Goal: Transaction & Acquisition: Purchase product/service

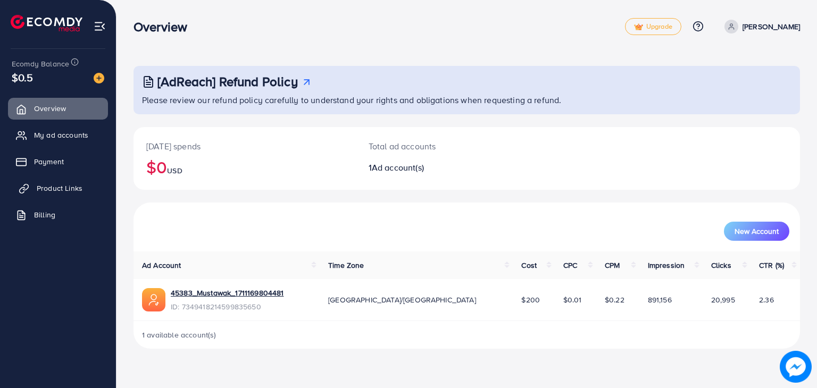
click at [41, 179] on link "Product Links" at bounding box center [58, 188] width 100 height 21
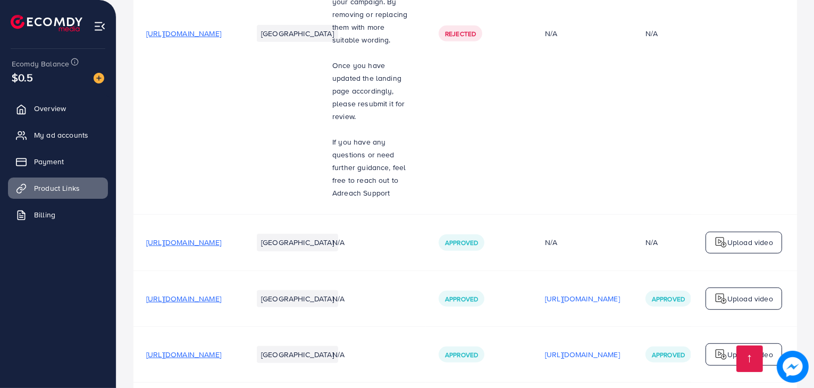
scroll to position [789, 0]
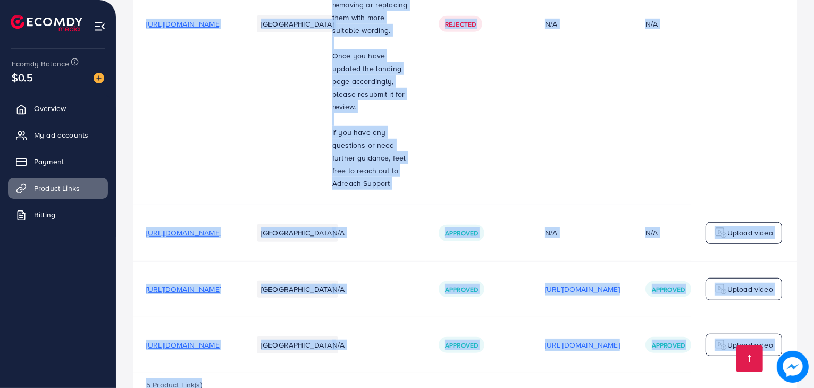
drag, startPoint x: 411, startPoint y: 340, endPoint x: 564, endPoint y: 353, distance: 153.8
click at [564, 373] on div "5 Product Link(s)" at bounding box center [466, 388] width 664 height 31
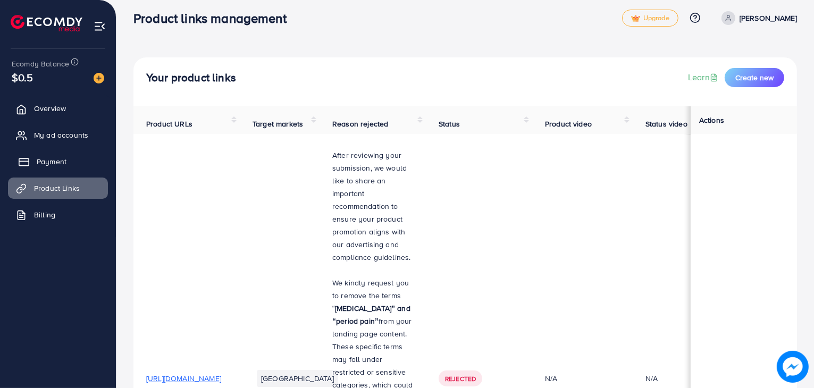
scroll to position [0, 0]
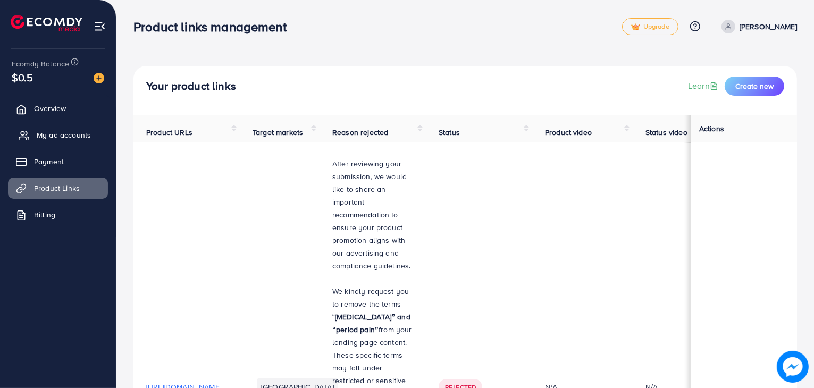
click at [89, 134] on span "My ad accounts" at bounding box center [64, 135] width 54 height 11
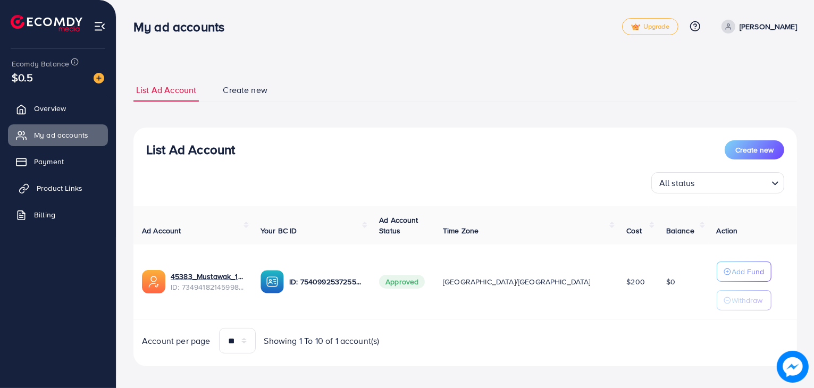
click at [57, 190] on span "Product Links" at bounding box center [60, 188] width 46 height 11
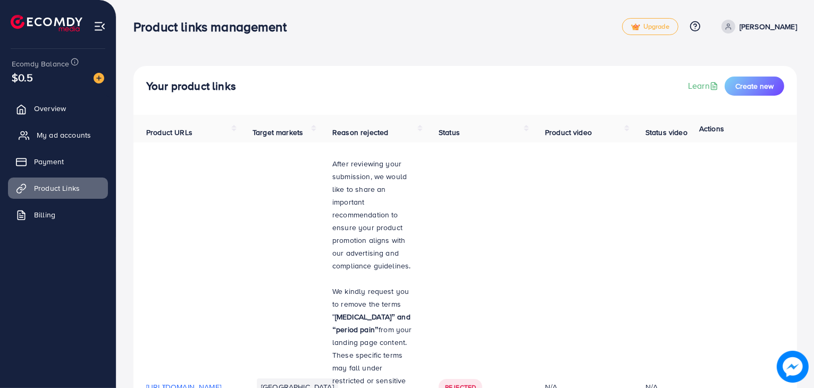
click at [53, 132] on span "My ad accounts" at bounding box center [64, 135] width 54 height 11
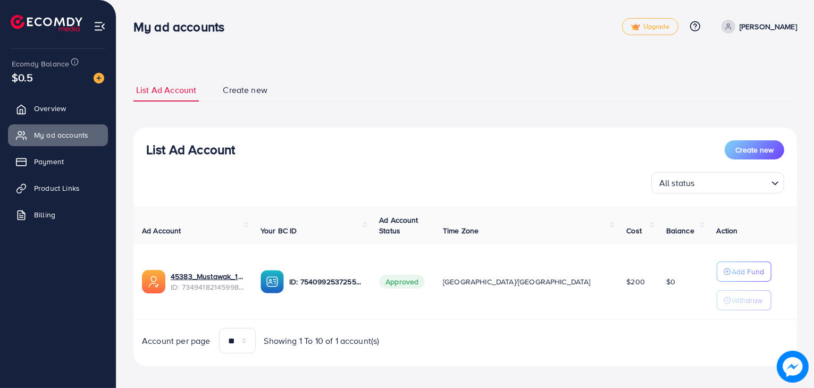
click at [588, 153] on div "List Ad Account Create new" at bounding box center [465, 149] width 638 height 19
click at [732, 277] on p "Add Fund" at bounding box center [748, 271] width 32 height 13
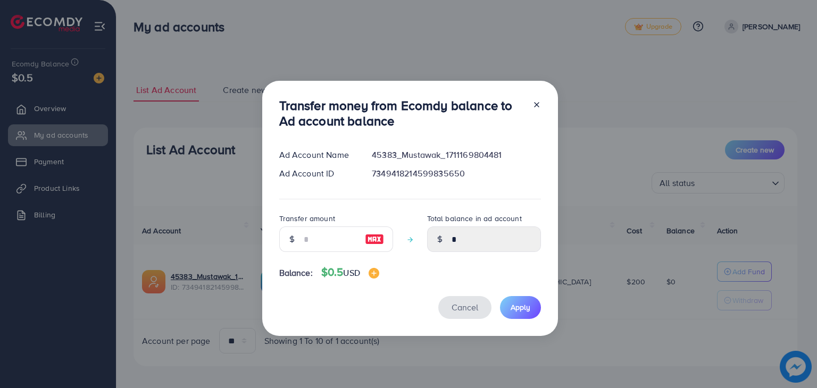
click at [473, 310] on span "Cancel" at bounding box center [465, 308] width 27 height 12
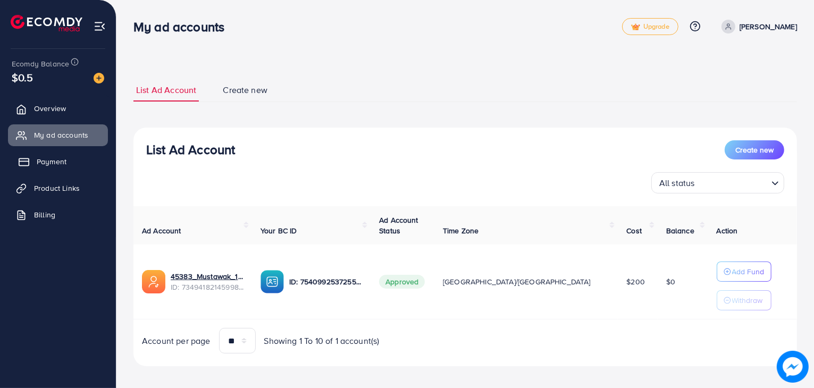
click at [70, 165] on link "Payment" at bounding box center [58, 161] width 100 height 21
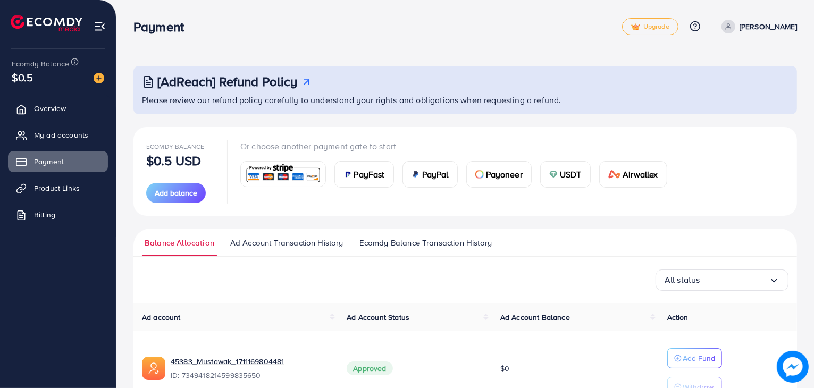
click at [277, 172] on img at bounding box center [283, 174] width 78 height 23
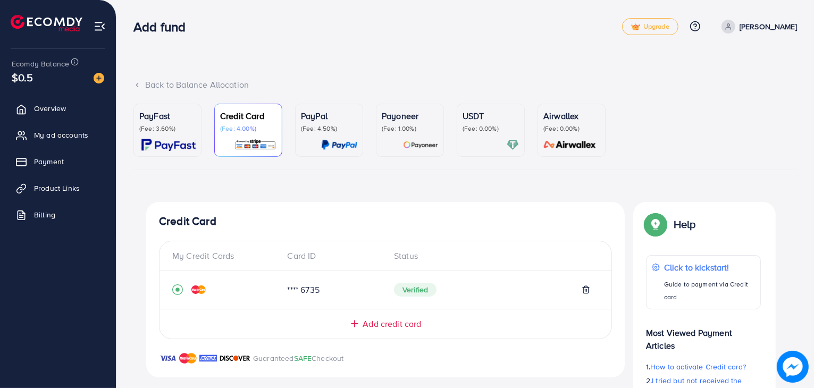
scroll to position [252, 0]
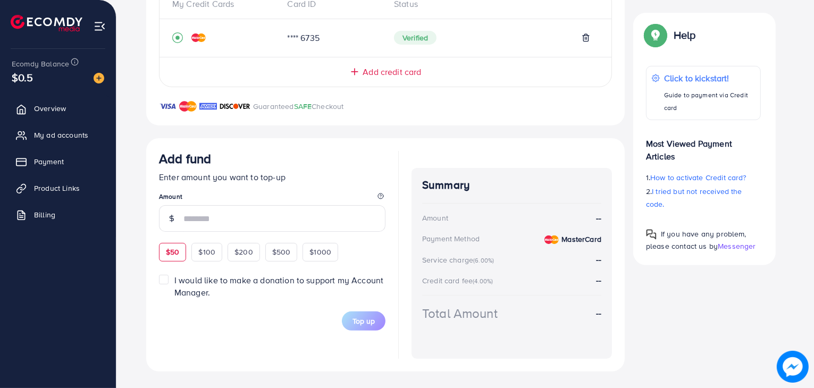
click at [164, 249] on div "Add fund Enter amount you want to top-up Amount $50 $100 $200 $500 $1000" at bounding box center [272, 206] width 227 height 110
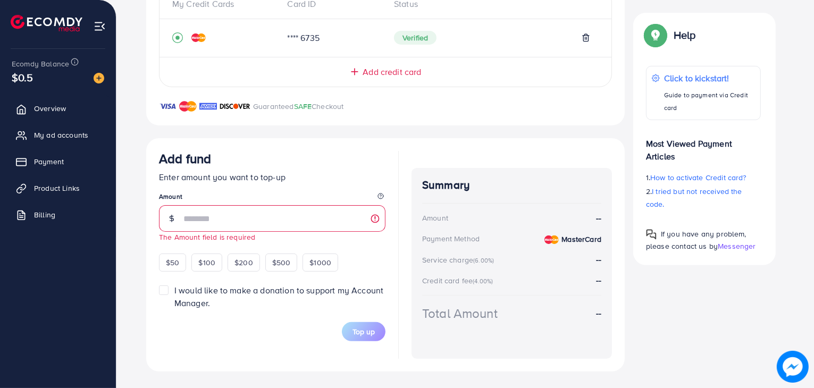
click at [255, 293] on span "I would like to make a donation to support my Account Manager." at bounding box center [278, 297] width 209 height 24
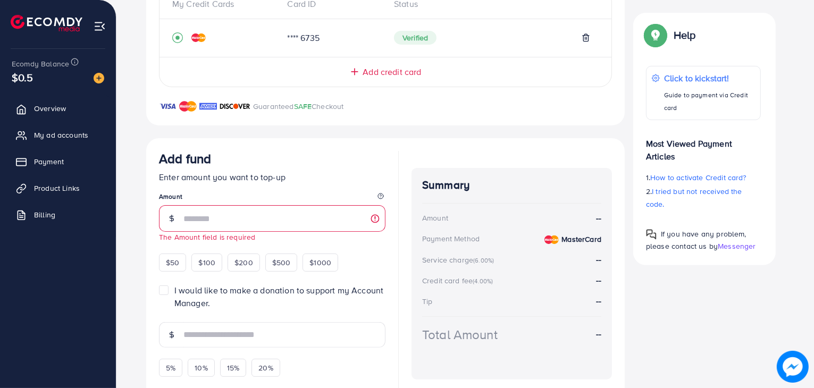
click at [255, 293] on span "I would like to make a donation to support my Account Manager." at bounding box center [278, 297] width 209 height 24
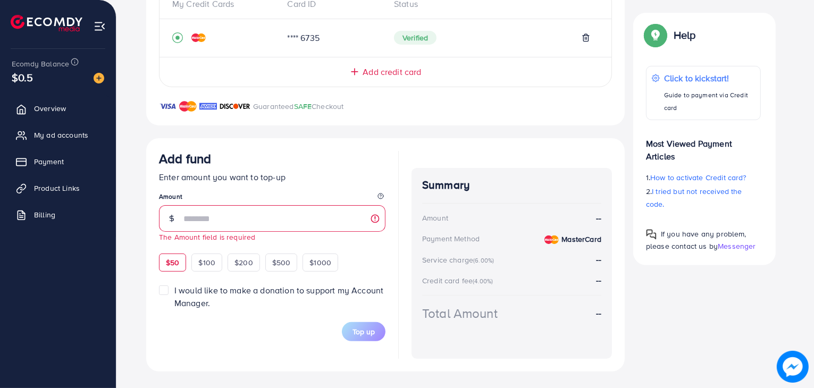
click at [179, 263] on div "$50" at bounding box center [172, 263] width 27 height 18
type input "**"
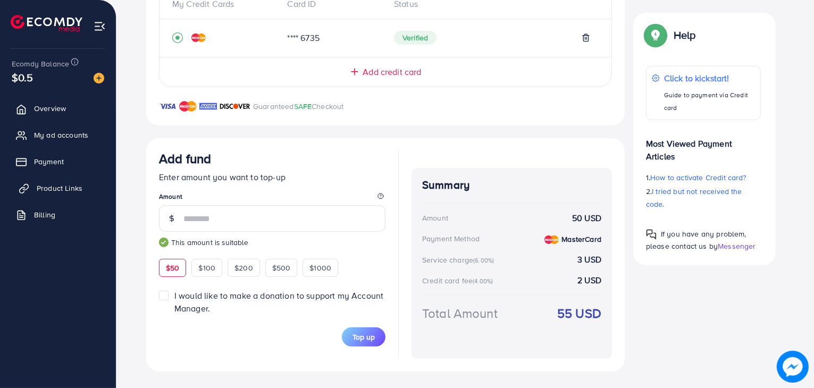
click at [60, 193] on span "Product Links" at bounding box center [60, 188] width 46 height 11
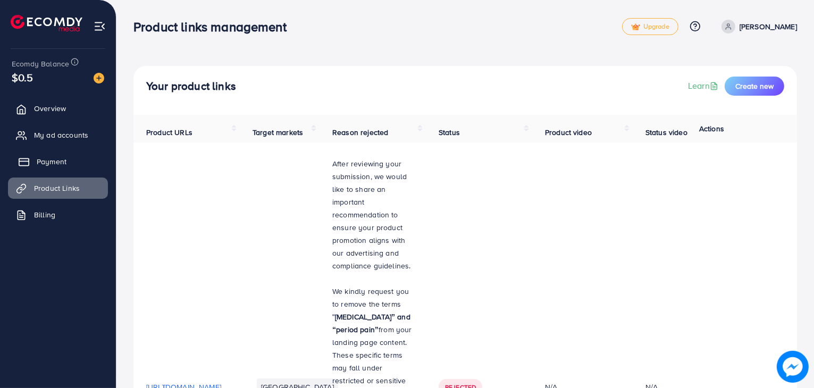
click at [64, 159] on span "Payment" at bounding box center [52, 161] width 30 height 11
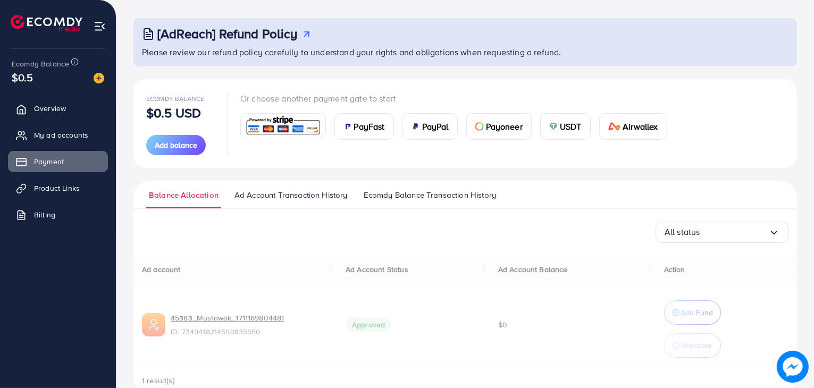
scroll to position [71, 0]
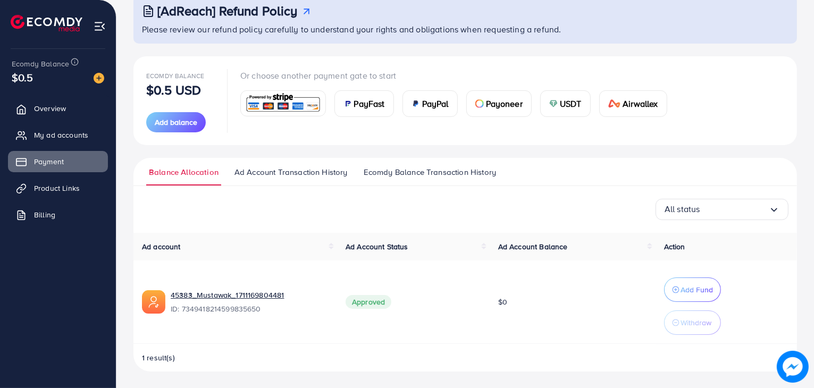
click at [268, 99] on img at bounding box center [283, 103] width 78 height 23
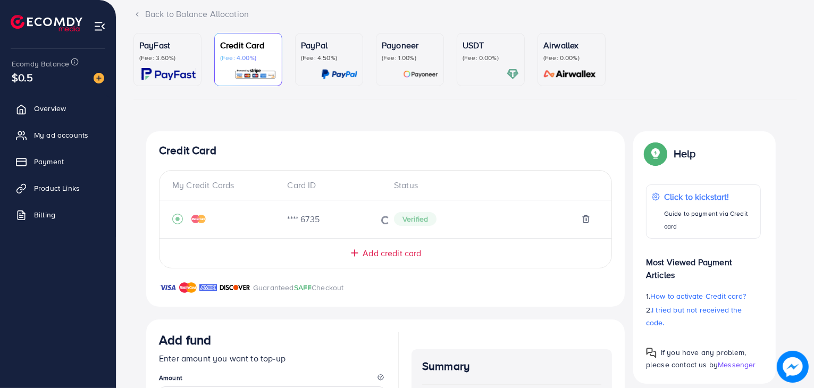
scroll to position [252, 0]
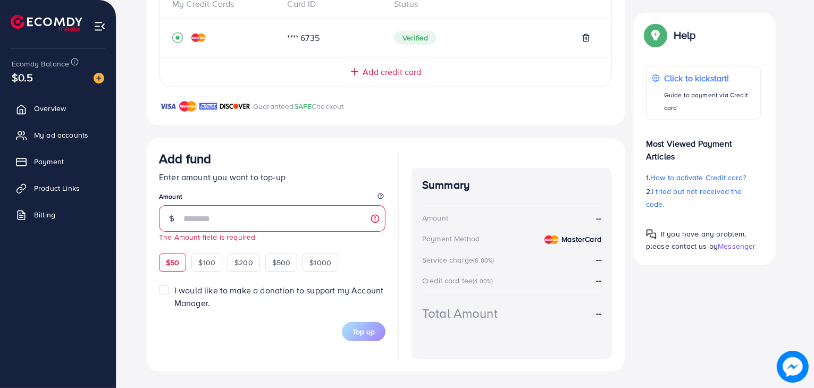
click at [181, 249] on div "Add fund Enter amount you want to top-up Amount The Amount field is required $5…" at bounding box center [272, 211] width 227 height 121
click at [173, 254] on div "$50" at bounding box center [172, 263] width 27 height 18
type input "**"
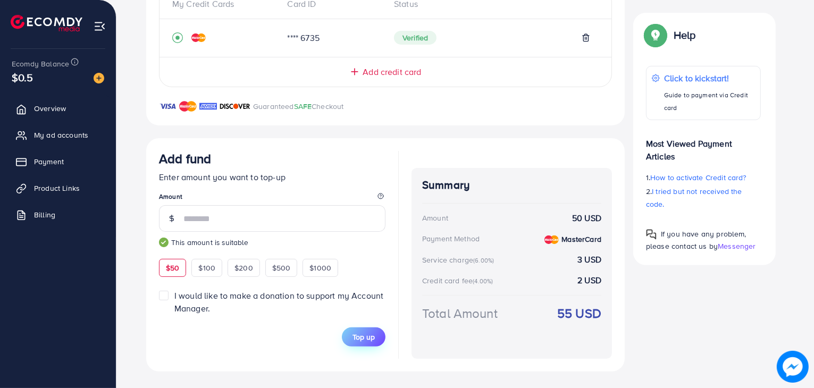
click at [370, 344] on button "Top up" at bounding box center [364, 337] width 44 height 19
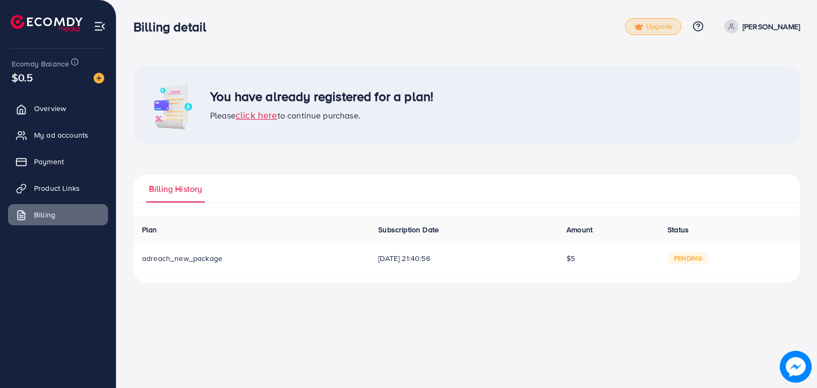
click at [657, 31] on link "Upgrade" at bounding box center [653, 26] width 56 height 17
click at [264, 116] on span "click here" at bounding box center [257, 115] width 42 height 13
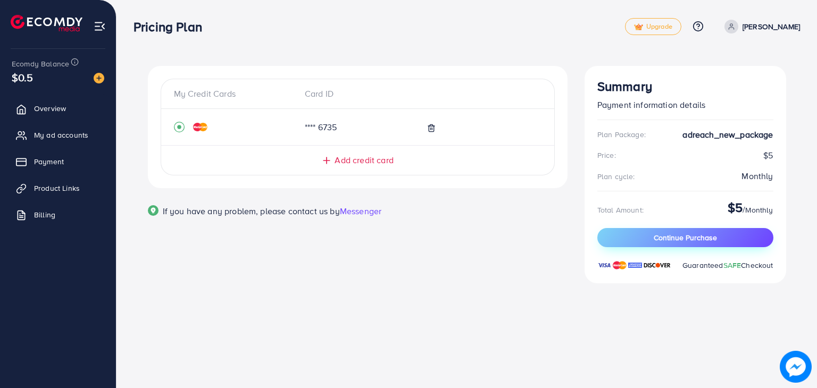
click at [635, 230] on button "Continue Purchase" at bounding box center [685, 237] width 176 height 19
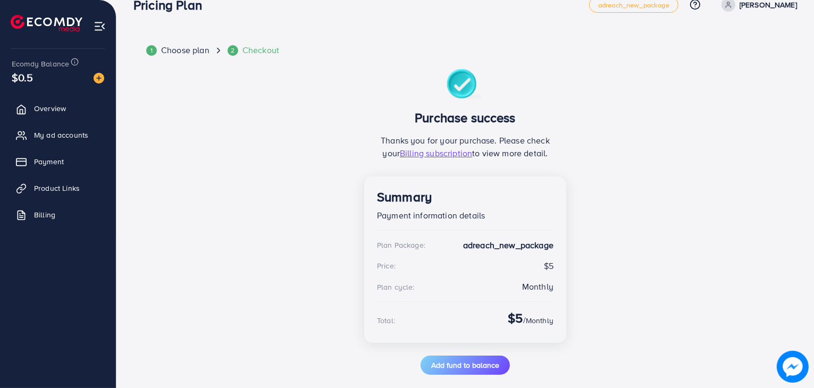
scroll to position [34, 0]
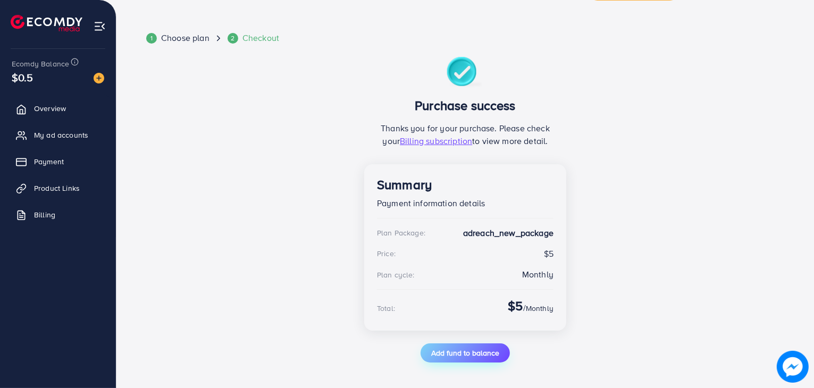
click at [464, 359] on button "Add fund to balance" at bounding box center [465, 353] width 89 height 19
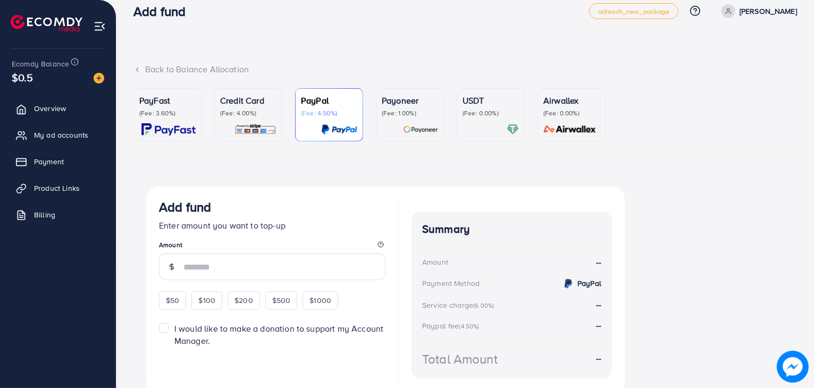
scroll to position [60, 0]
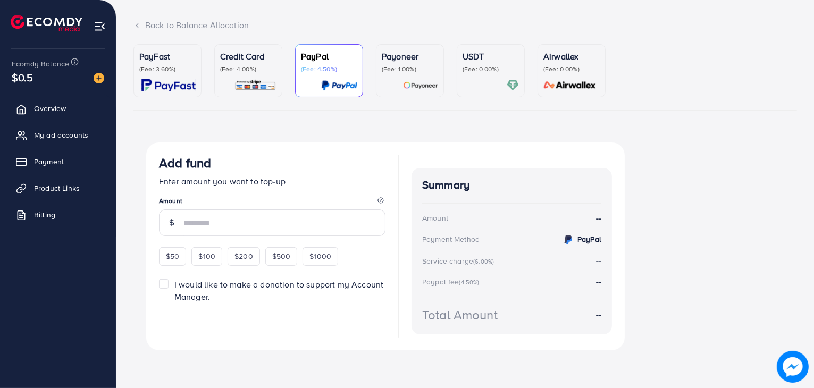
click at [140, 66] on p "(Fee: 3.60%)" at bounding box center [167, 69] width 56 height 9
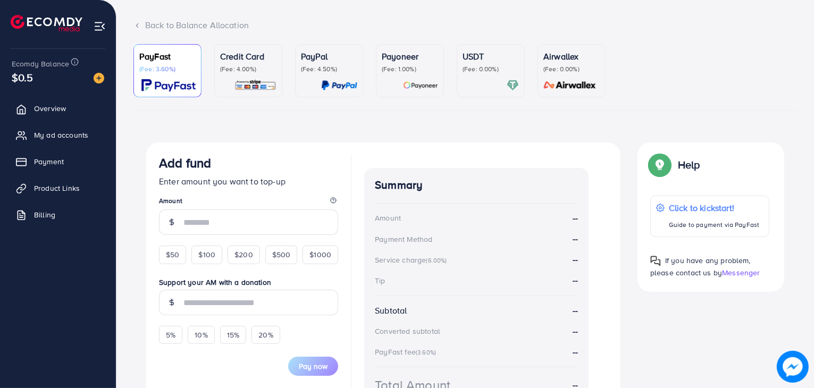
click at [209, 68] on ul "PayFast (Fee: 3.60%) Credit Card (Fee: 4.00%) PayPal (Fee: 4.50%) Payoneer (Fee…" at bounding box center [466, 77] width 664 height 66
click at [217, 66] on link "Credit Card (Fee: 4.00%)" at bounding box center [248, 70] width 68 height 53
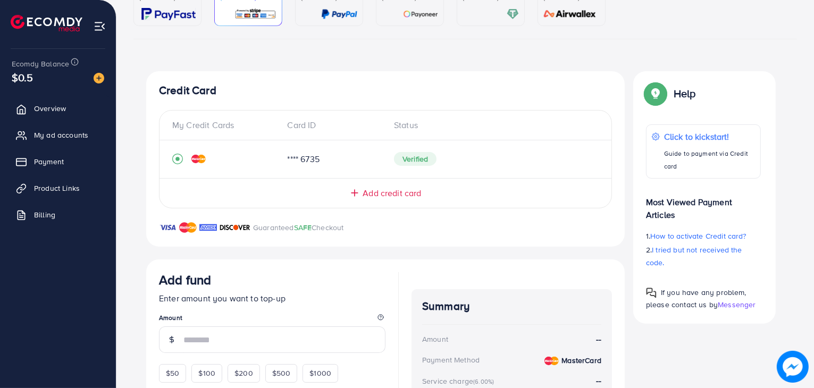
scroll to position [202, 0]
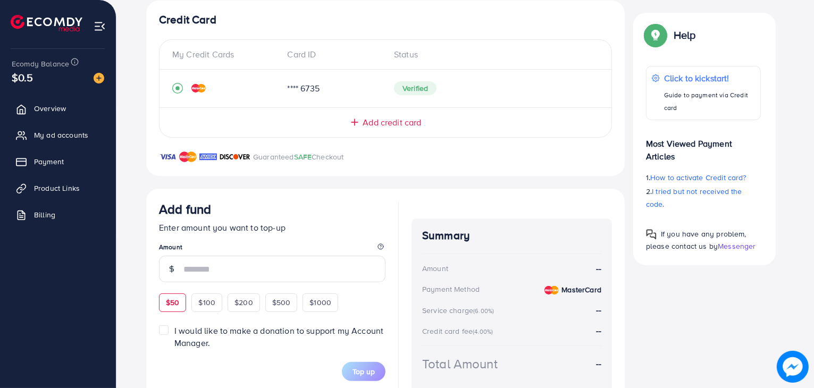
click at [179, 307] on span "$50" at bounding box center [172, 302] width 13 height 11
type input "**"
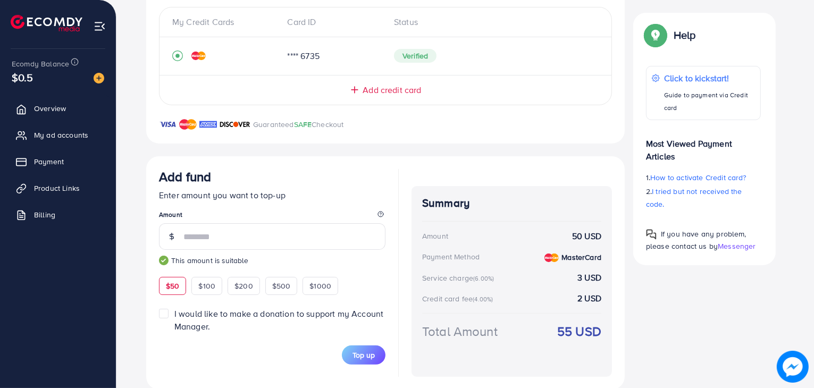
scroll to position [252, 0]
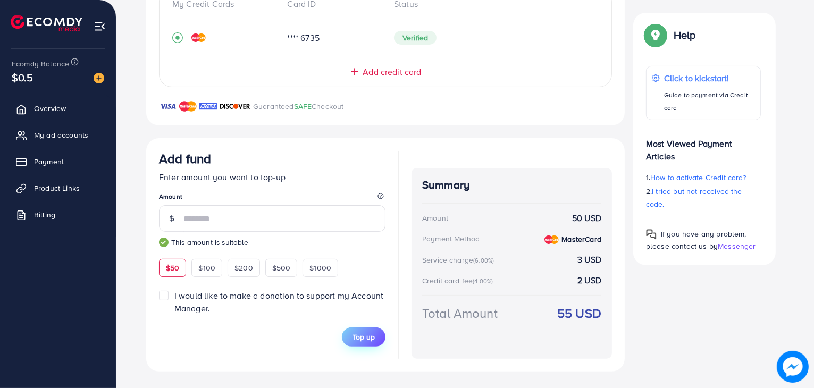
click at [382, 339] on button "Top up" at bounding box center [364, 337] width 44 height 19
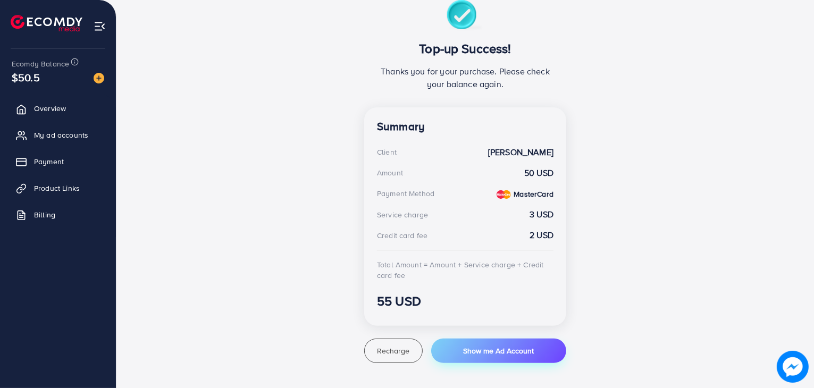
click at [478, 348] on span "Show me Ad Account" at bounding box center [498, 351] width 71 height 11
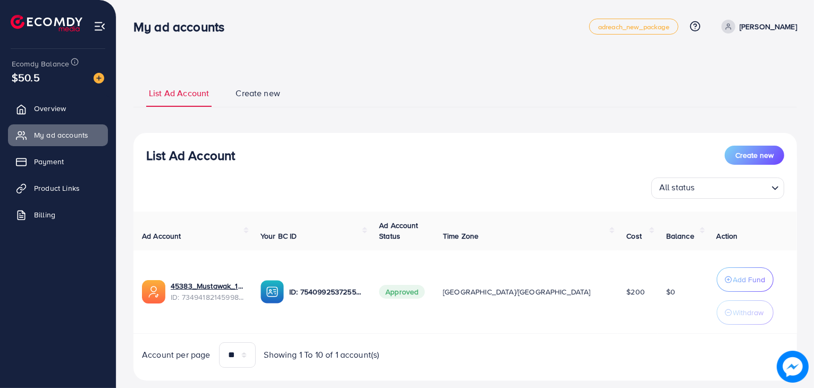
click at [717, 267] on td "Add Fund Withdraw" at bounding box center [753, 293] width 89 height 84
click at [734, 273] on p "Add Fund" at bounding box center [750, 279] width 32 height 13
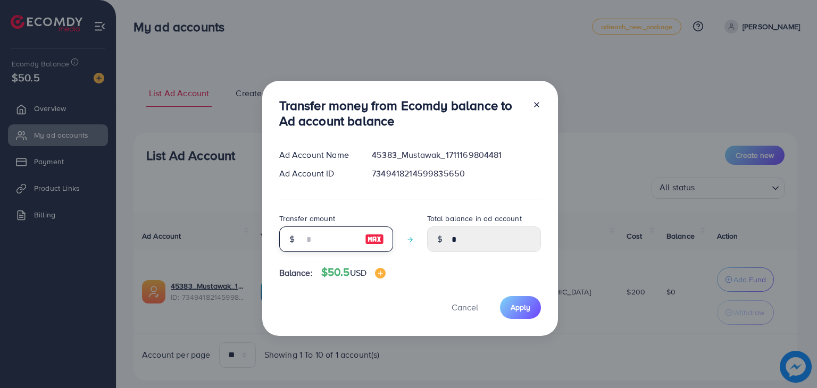
click at [332, 234] on input "number" at bounding box center [330, 240] width 53 height 26
type input "*"
type input "****"
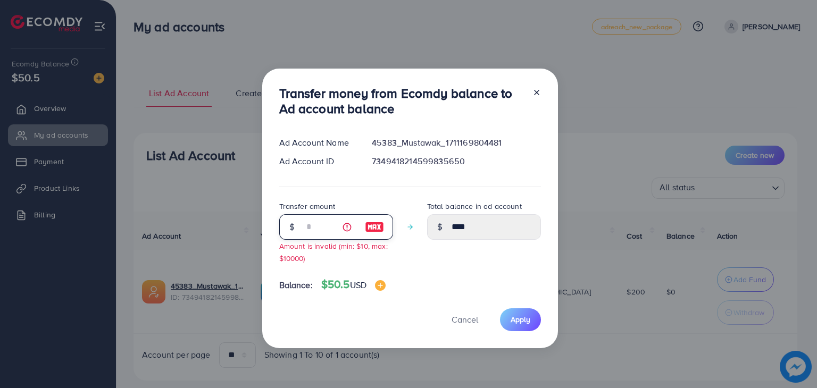
type input "**"
type input "*****"
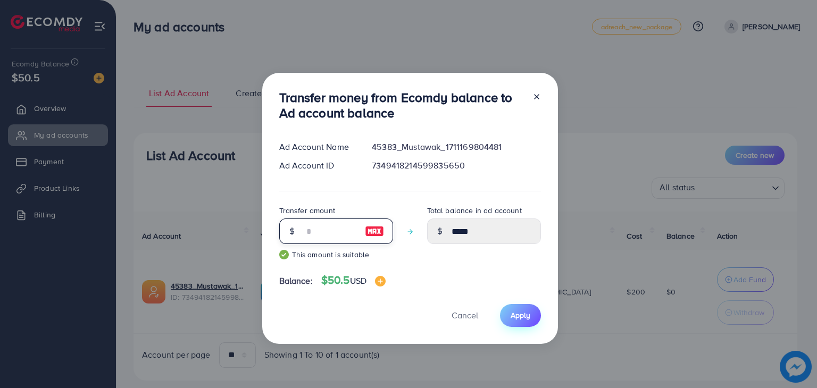
type input "**"
click at [505, 311] on button "Apply" at bounding box center [520, 315] width 41 height 23
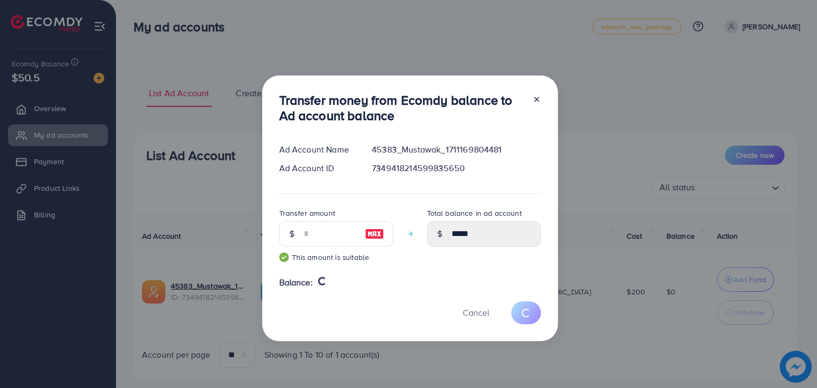
type input "*"
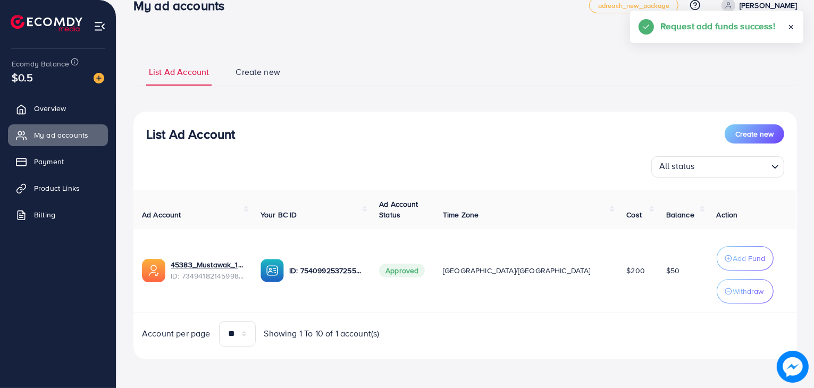
scroll to position [21, 0]
click at [77, 181] on link "Product Links" at bounding box center [58, 188] width 100 height 21
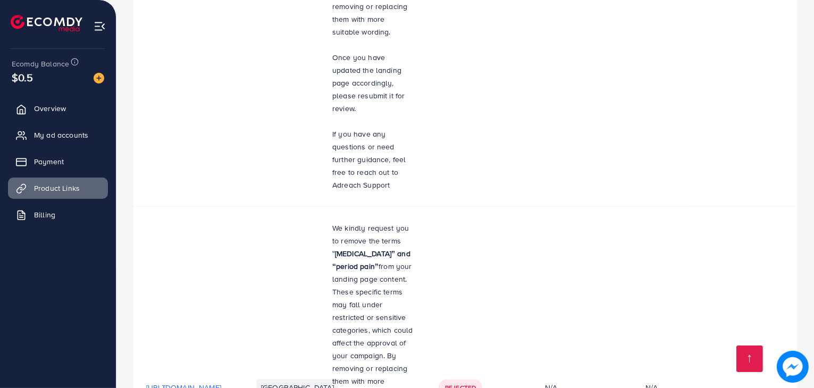
scroll to position [789, 0]
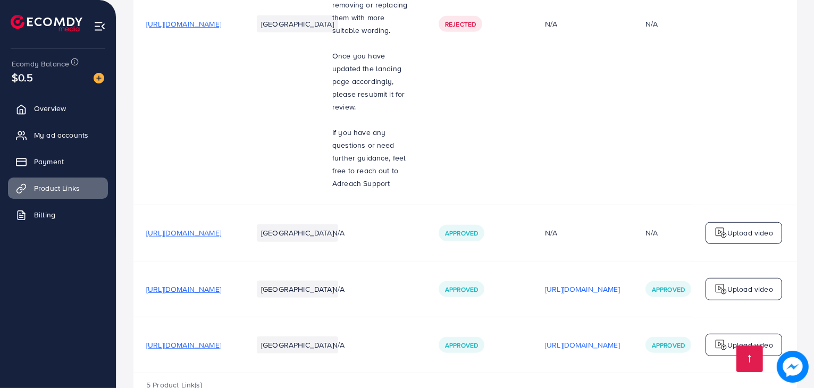
click at [775, 278] on div "Upload video" at bounding box center [744, 289] width 77 height 22
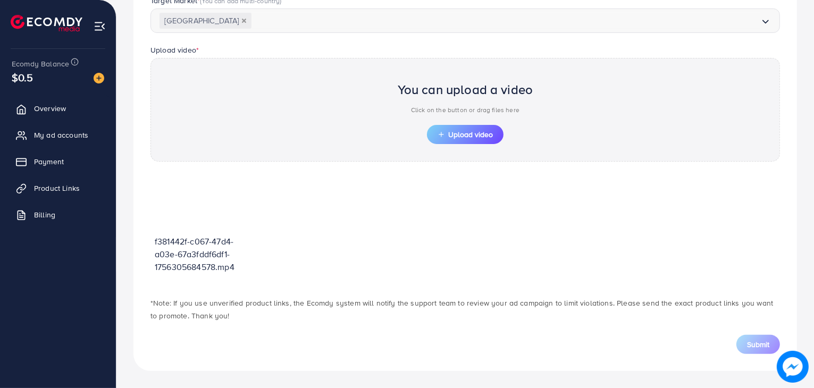
scroll to position [310, 0]
click at [467, 139] on span "Upload video" at bounding box center [465, 134] width 55 height 7
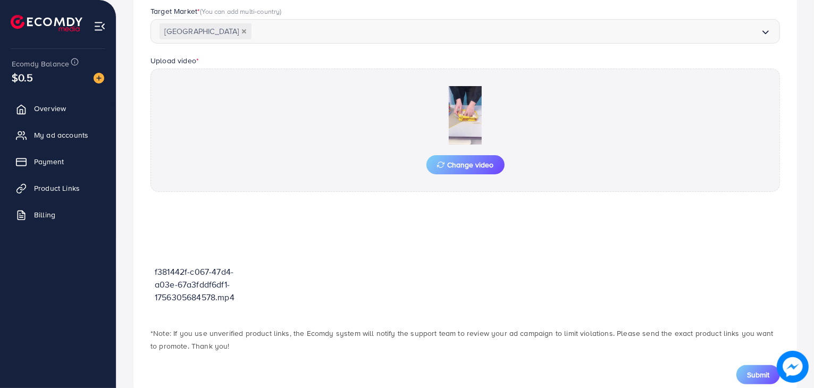
scroll to position [330, 0]
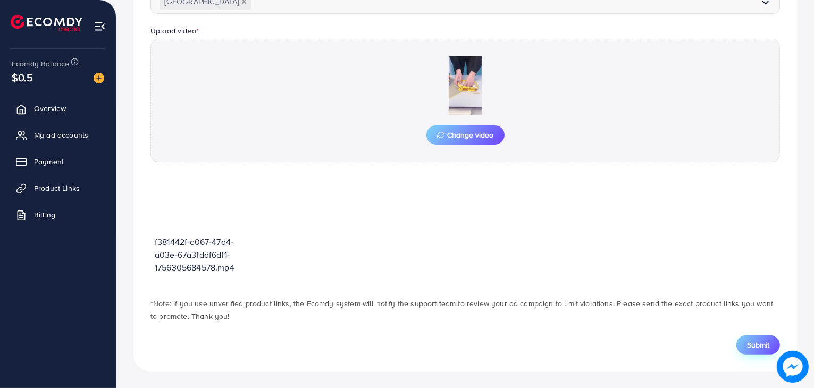
click at [751, 354] on button "Submit" at bounding box center [759, 345] width 44 height 19
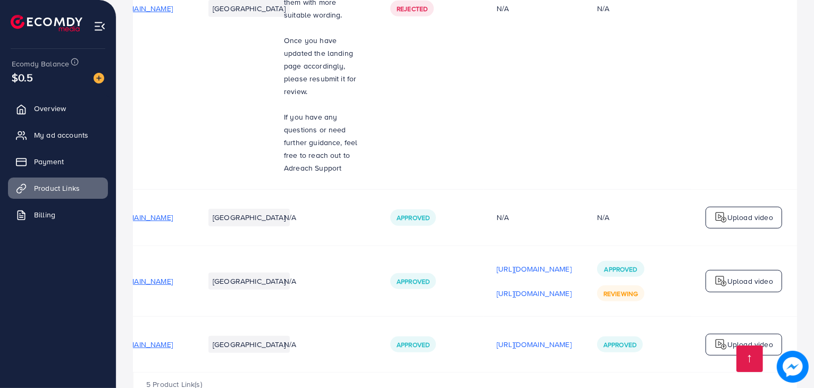
scroll to position [0, 179]
